Goal: Task Accomplishment & Management: Use online tool/utility

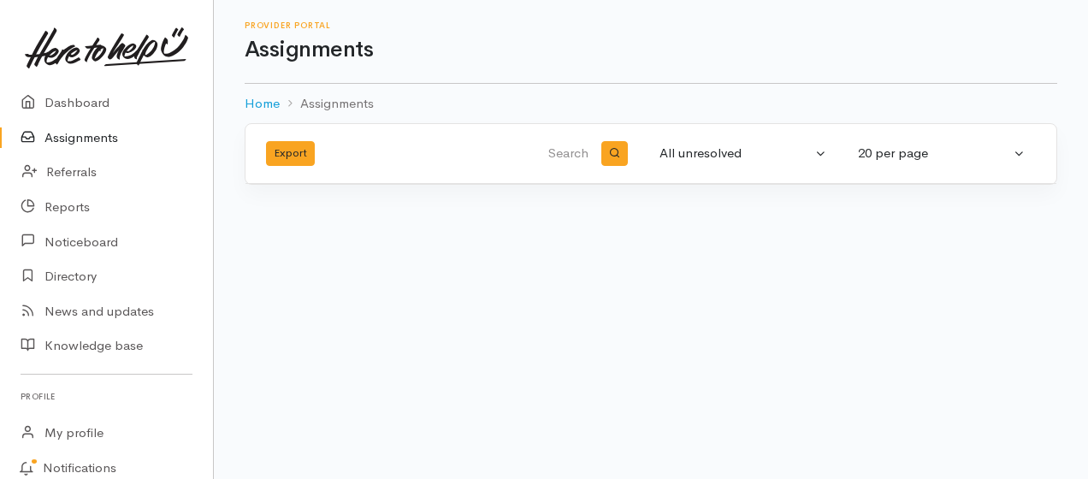
click at [82, 137] on link "Assignments" at bounding box center [106, 138] width 213 height 35
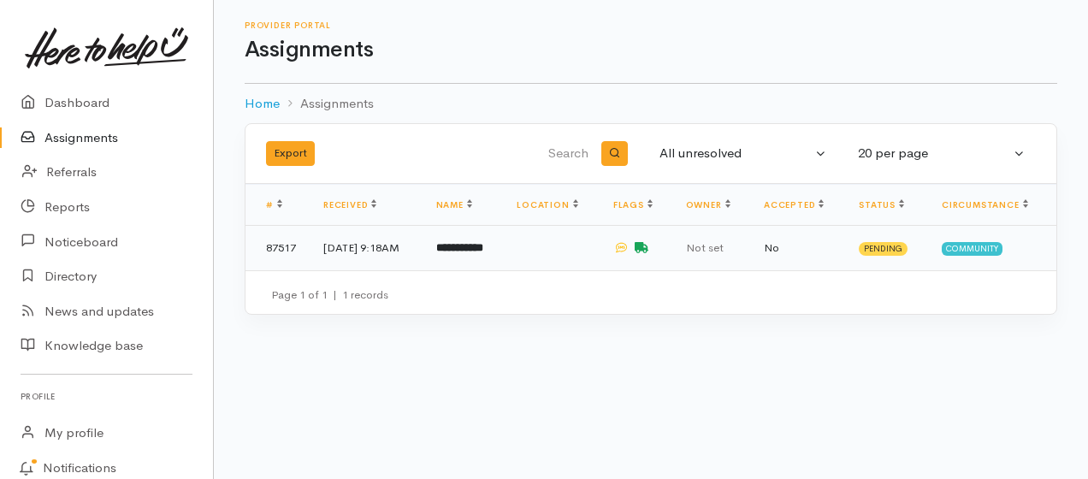
click at [483, 250] on b "**********" at bounding box center [459, 247] width 47 height 11
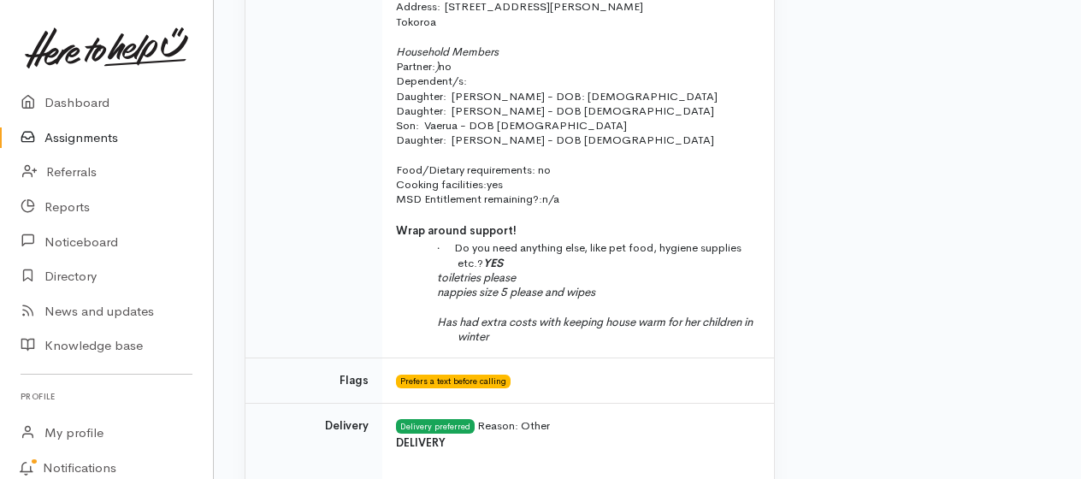
scroll to position [749, 0]
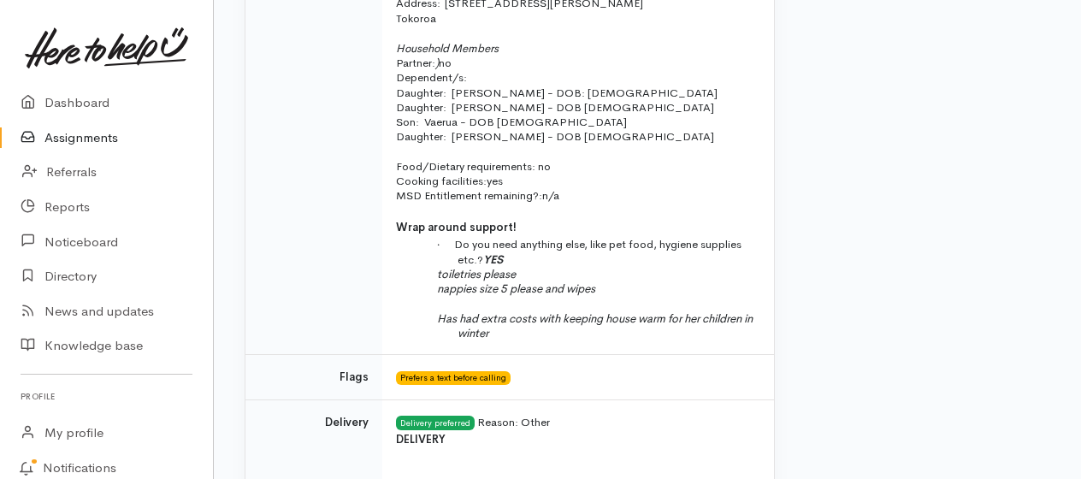
click at [1080, 231] on div "Your help is needed! We think South Waikato Pacific Islands Community Services …" at bounding box center [647, 408] width 867 height 2018
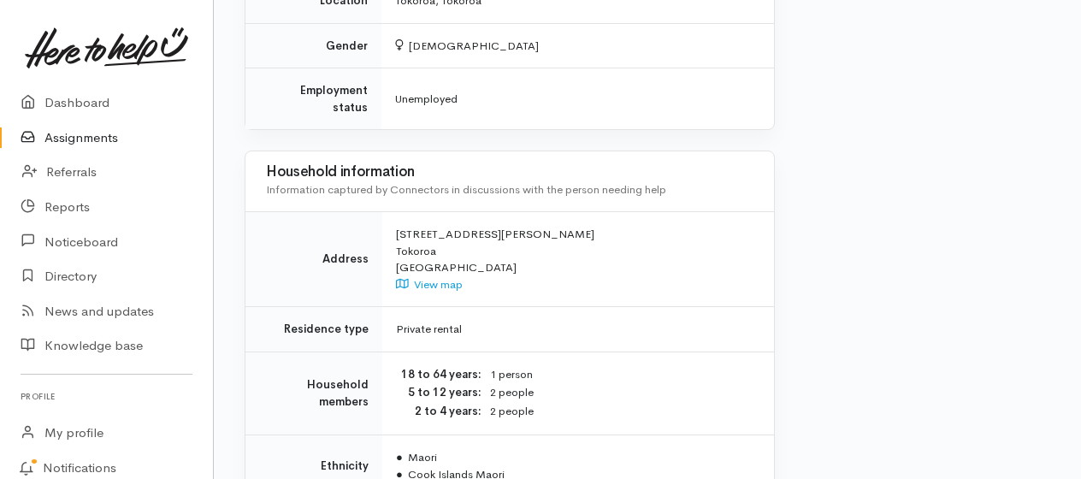
scroll to position [1661, 0]
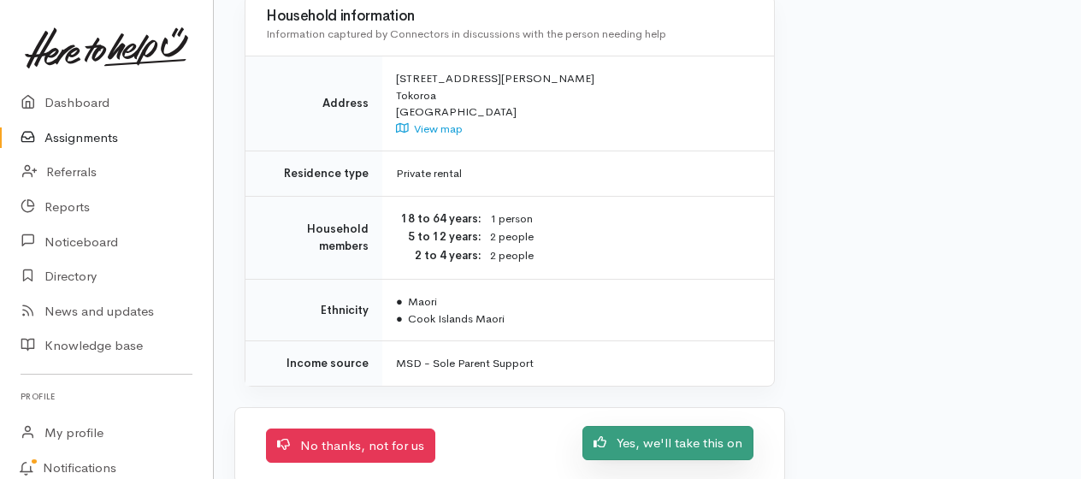
click at [648, 426] on link "Yes, we'll take this on" at bounding box center [667, 443] width 171 height 35
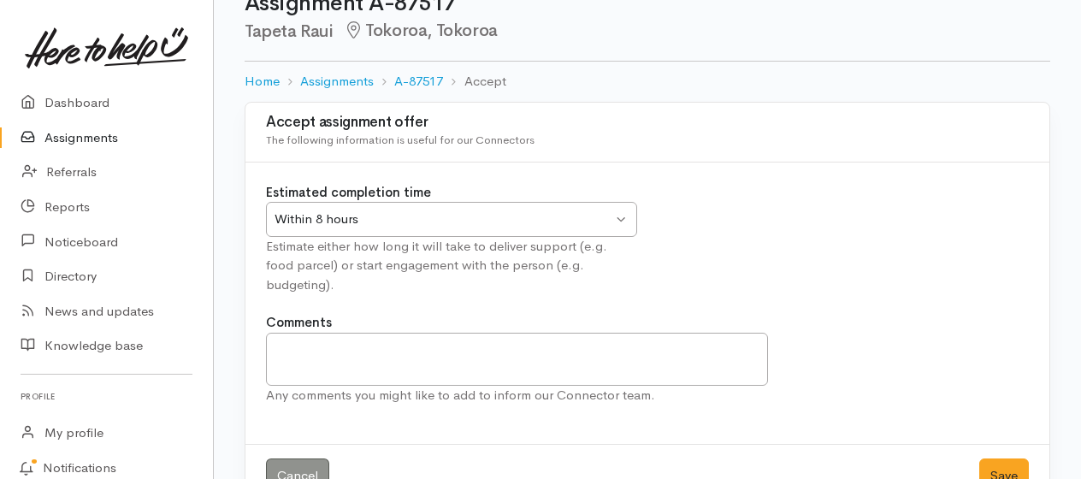
scroll to position [74, 0]
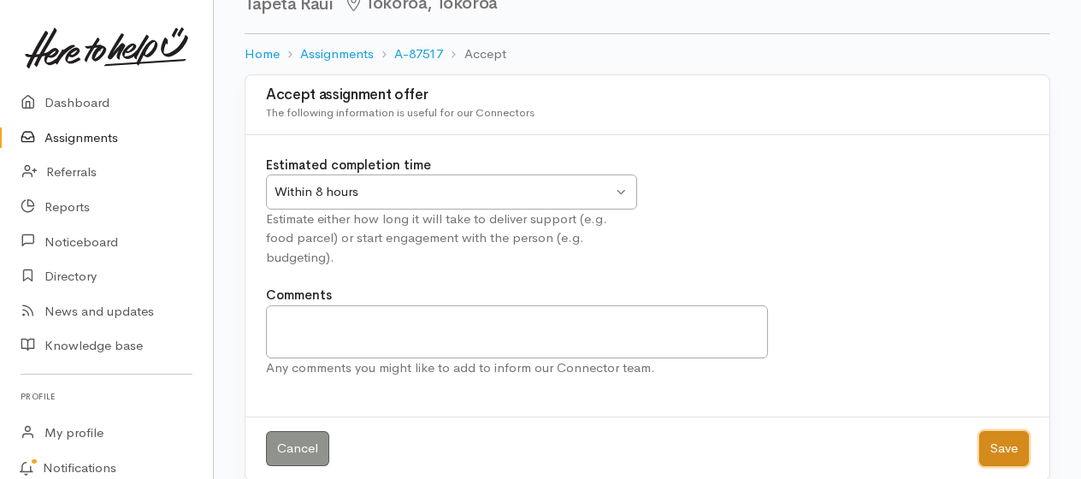
click at [1004, 431] on button "Save" at bounding box center [1004, 448] width 50 height 35
